Goal: Transaction & Acquisition: Purchase product/service

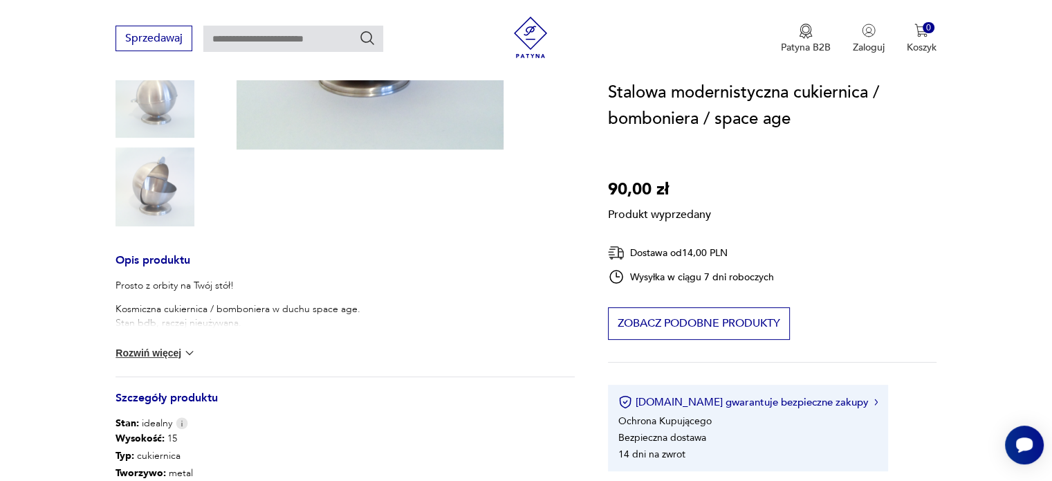
click at [149, 351] on button "Rozwiń więcej" at bounding box center [156, 353] width 80 height 14
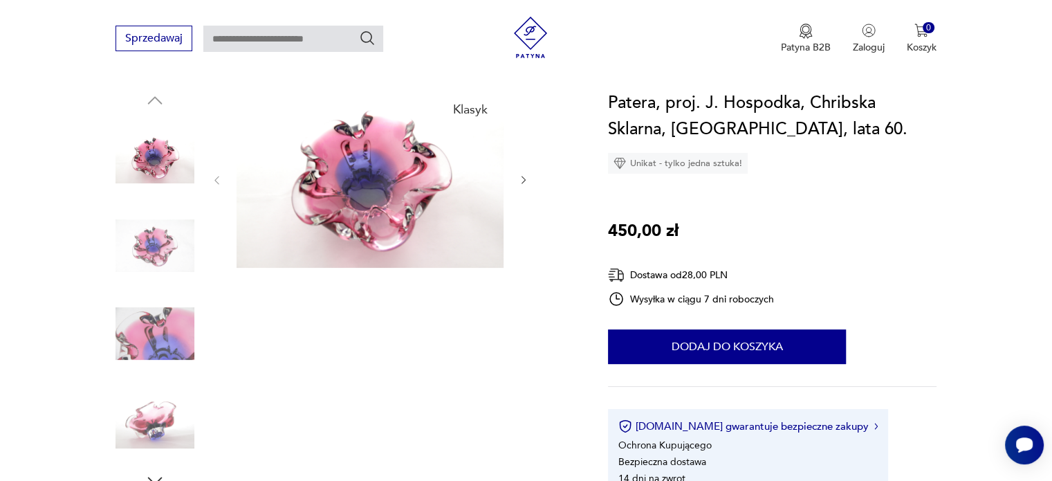
click at [152, 434] on img at bounding box center [155, 422] width 79 height 79
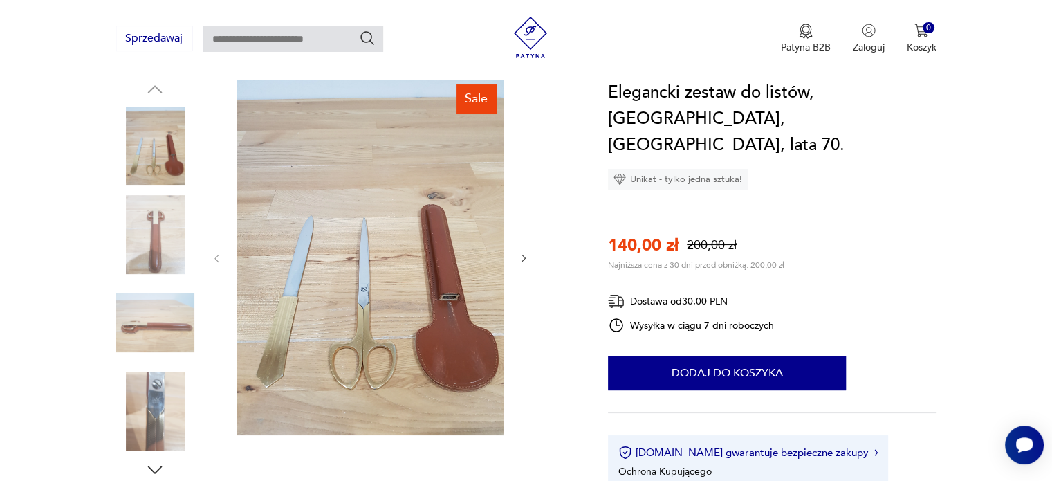
scroll to position [138, 0]
